Goal: Transaction & Acquisition: Subscribe to service/newsletter

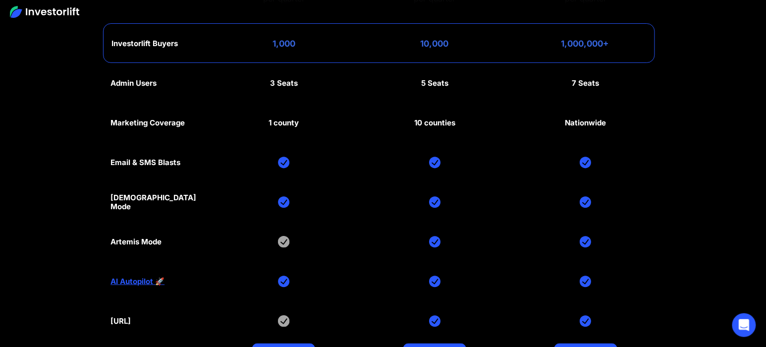
scroll to position [4591, 0]
click at [86, 222] on section "Investorlift plans Find the right plan for your company's stage of growth. Quar…" at bounding box center [383, 101] width 766 height 579
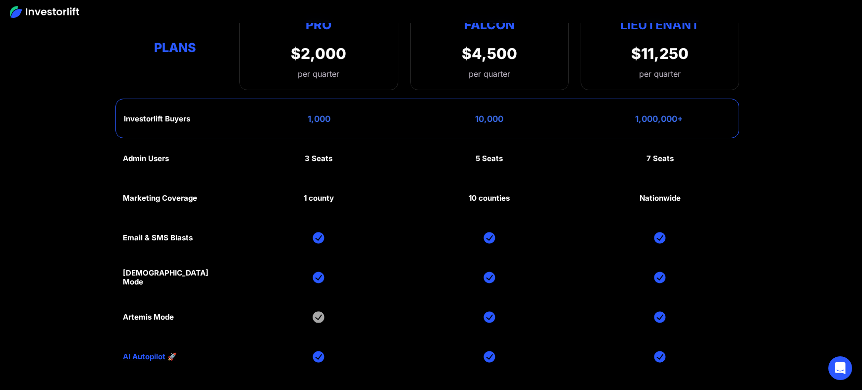
scroll to position [4814, 0]
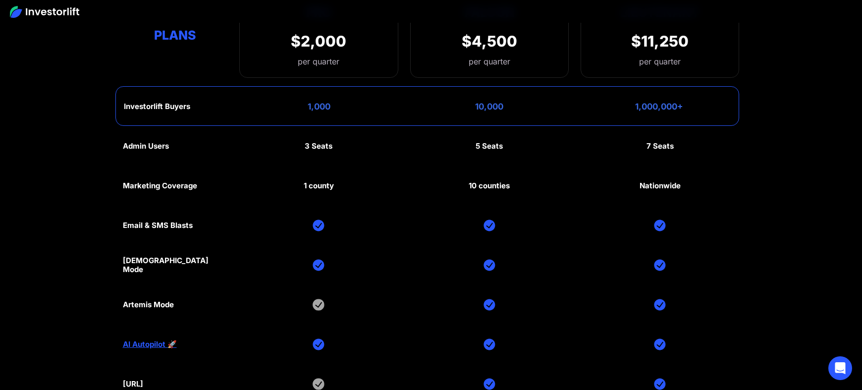
click at [148, 312] on link "AI Autopilot 🚀" at bounding box center [150, 344] width 54 height 9
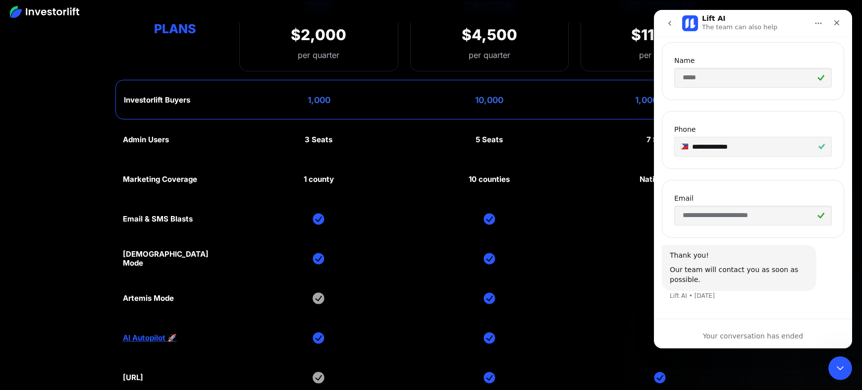
scroll to position [4822, 0]
drag, startPoint x: 100, startPoint y: 281, endPoint x: 208, endPoint y: 293, distance: 108.2
click at [208, 293] on section "Investorlift plans Find the right plan for your company's stage of growth. Quar…" at bounding box center [431, 157] width 862 height 579
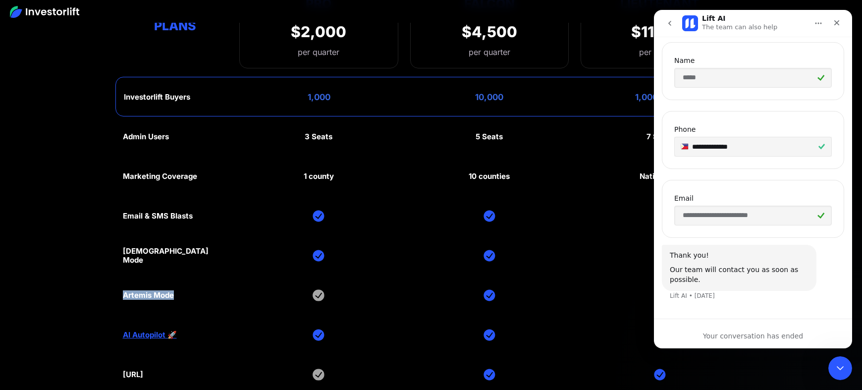
scroll to position [4790, 0]
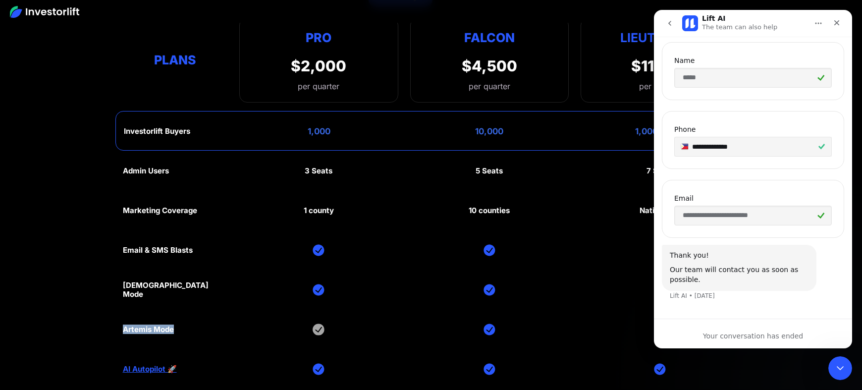
click at [671, 22] on icon "go back" at bounding box center [670, 23] width 8 height 8
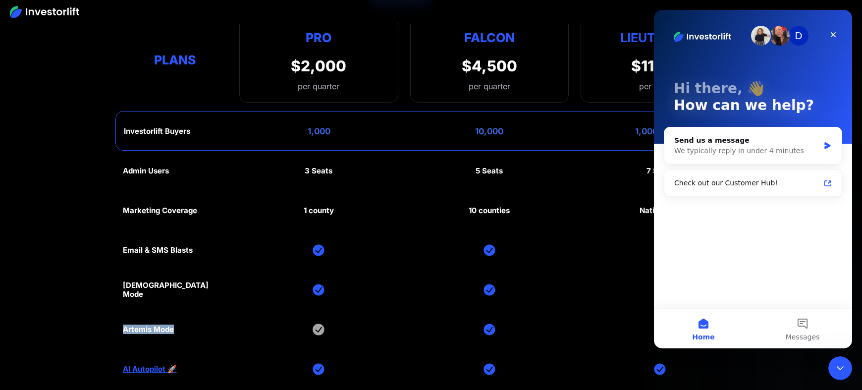
scroll to position [0, 0]
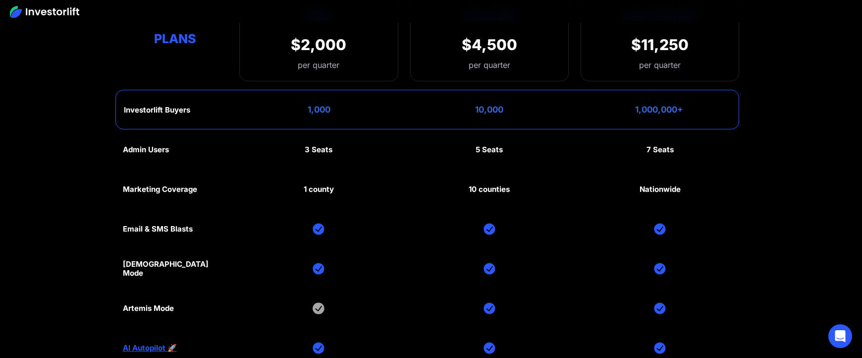
scroll to position [4760, 0]
